Goal: Information Seeking & Learning: Compare options

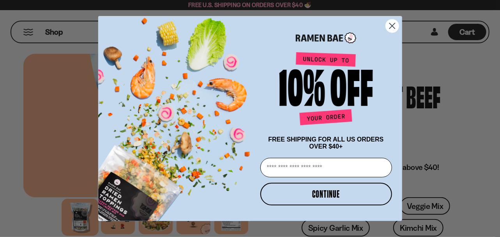
click at [395, 21] on circle "Close dialog" at bounding box center [391, 25] width 13 height 13
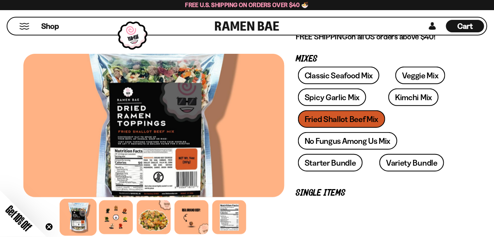
scroll to position [195, 0]
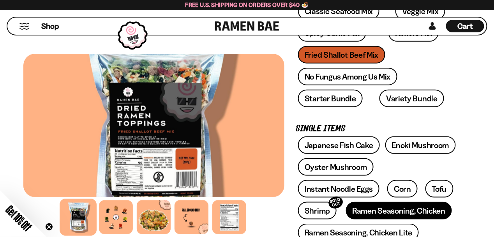
click at [375, 204] on link "Ramen Seasoning, Chicken" at bounding box center [399, 211] width 106 height 18
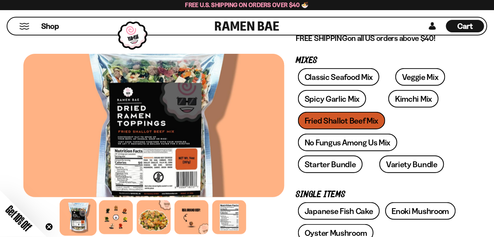
scroll to position [117, 0]
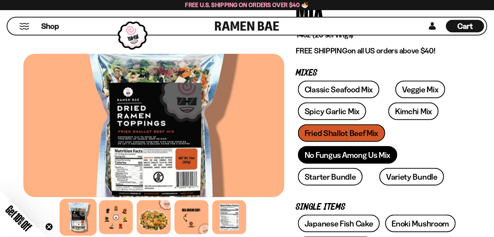
click at [348, 153] on link "No Fungus Among Us Mix" at bounding box center [347, 155] width 99 height 18
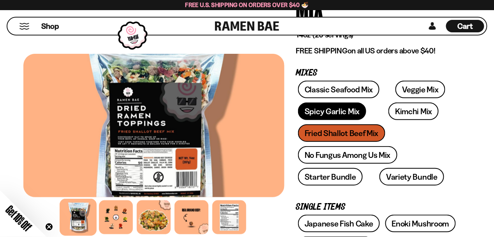
click at [336, 108] on link "Spicy Garlic Mix" at bounding box center [332, 111] width 68 height 18
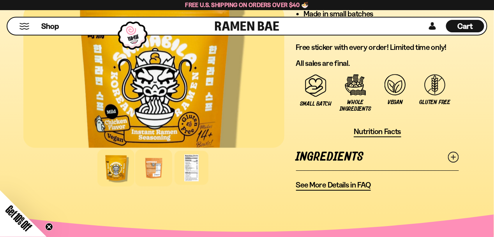
scroll to position [662, 0]
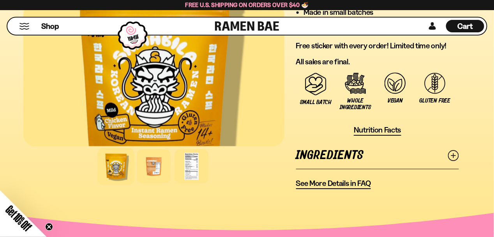
click at [456, 150] on icon at bounding box center [453, 155] width 11 height 11
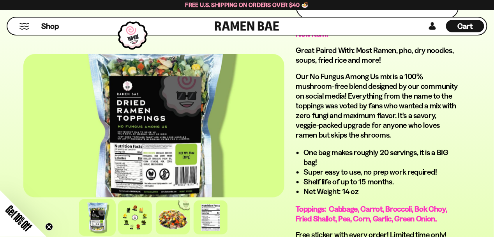
scroll to position [546, 0]
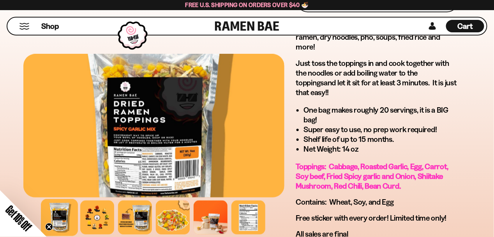
scroll to position [546, 0]
